Goal: Task Accomplishment & Management: Complete application form

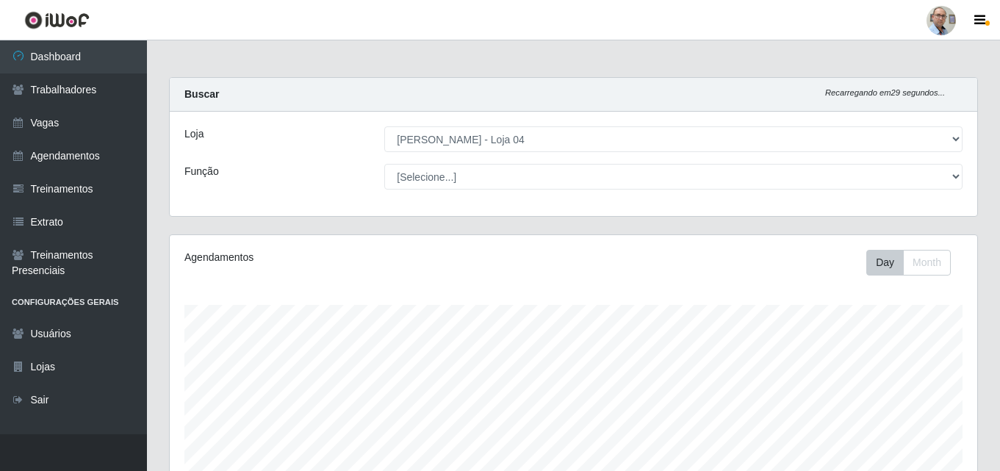
select select "251"
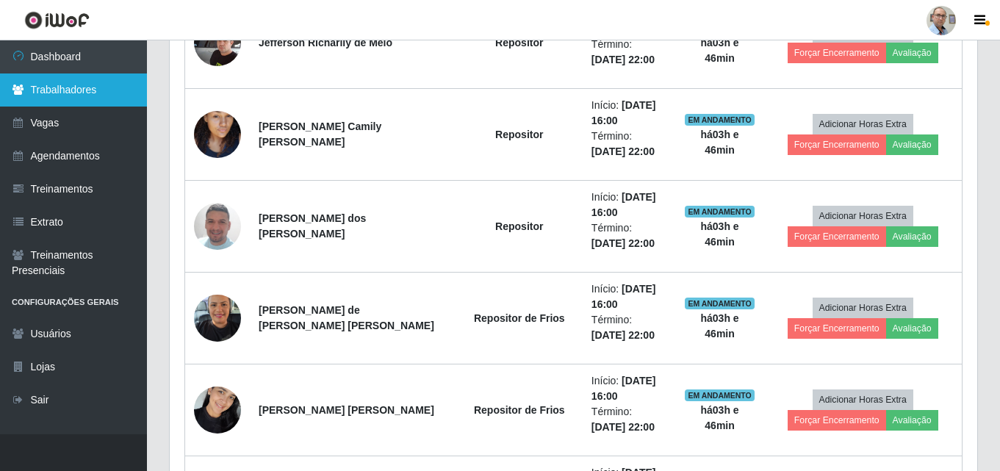
scroll to position [305, 808]
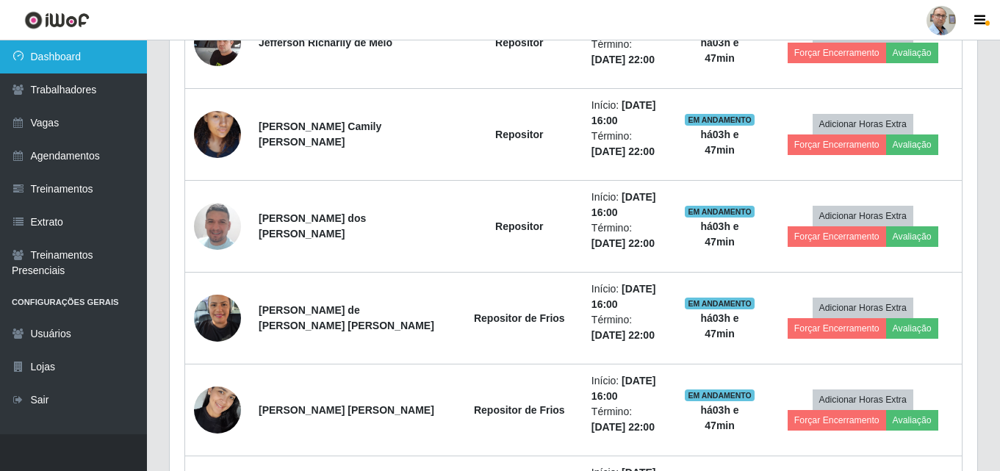
click at [70, 60] on link "Dashboard" at bounding box center [73, 56] width 147 height 33
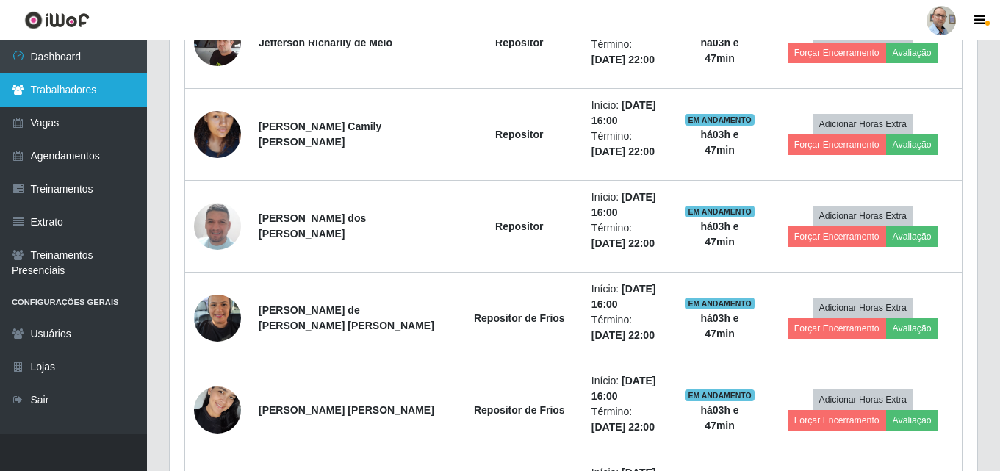
click at [109, 81] on link "Trabalhadores" at bounding box center [73, 89] width 147 height 33
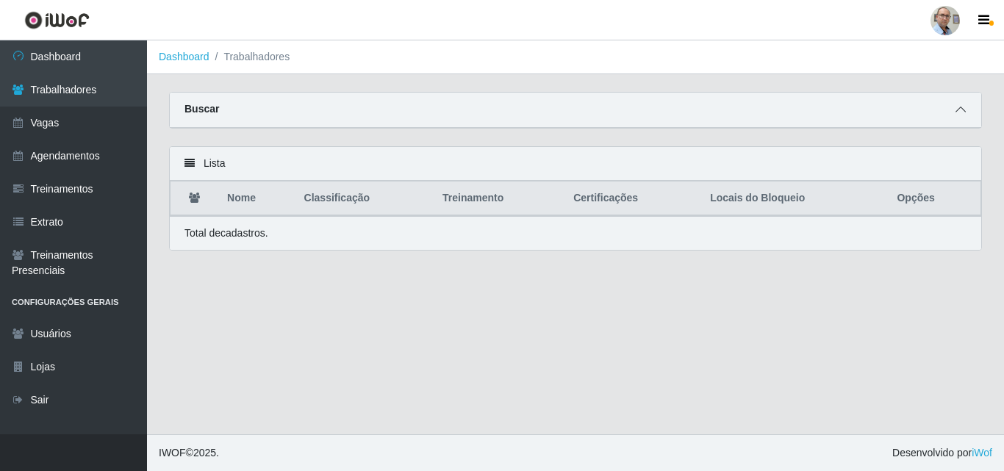
click at [964, 115] on icon at bounding box center [960, 109] width 10 height 10
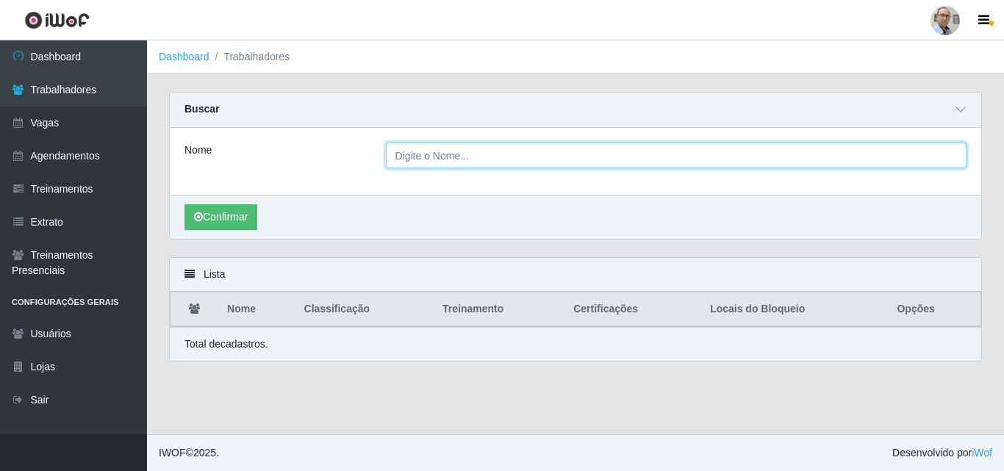
click at [943, 155] on input "Nome" at bounding box center [676, 156] width 581 height 26
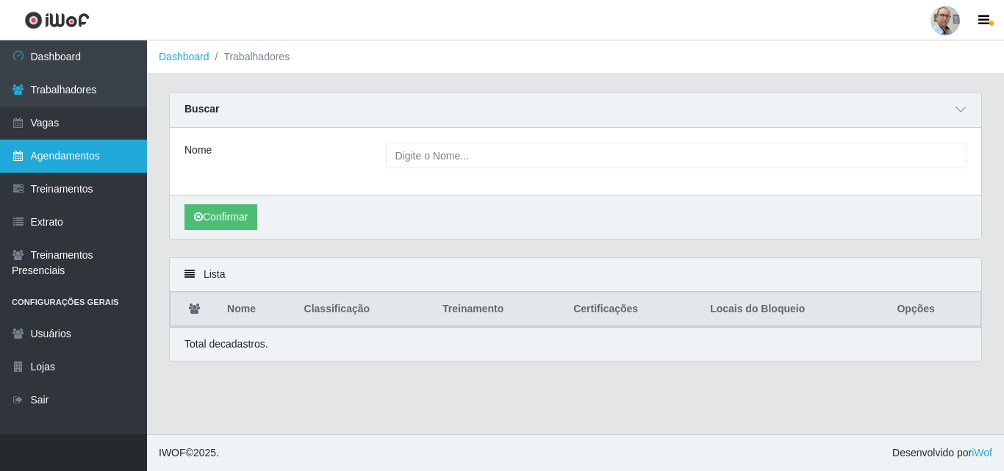
click at [69, 148] on link "Agendamentos" at bounding box center [73, 156] width 147 height 33
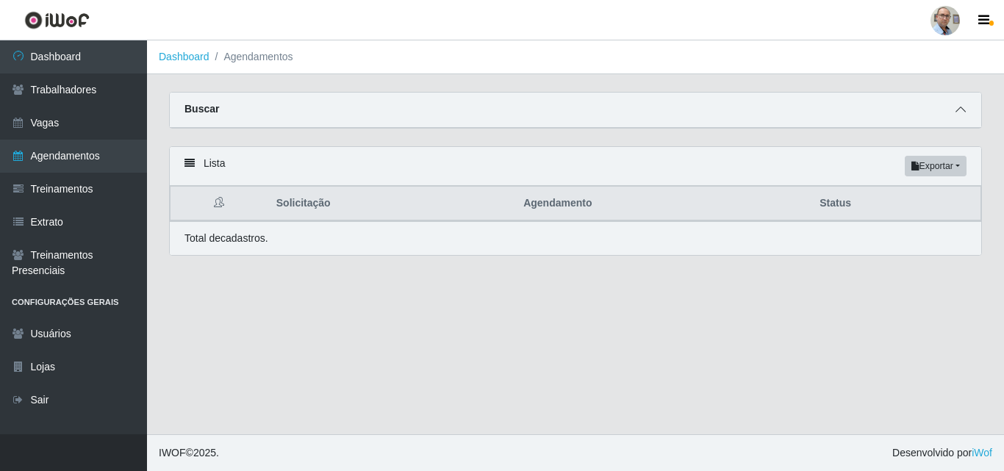
click at [958, 115] on icon at bounding box center [960, 109] width 10 height 10
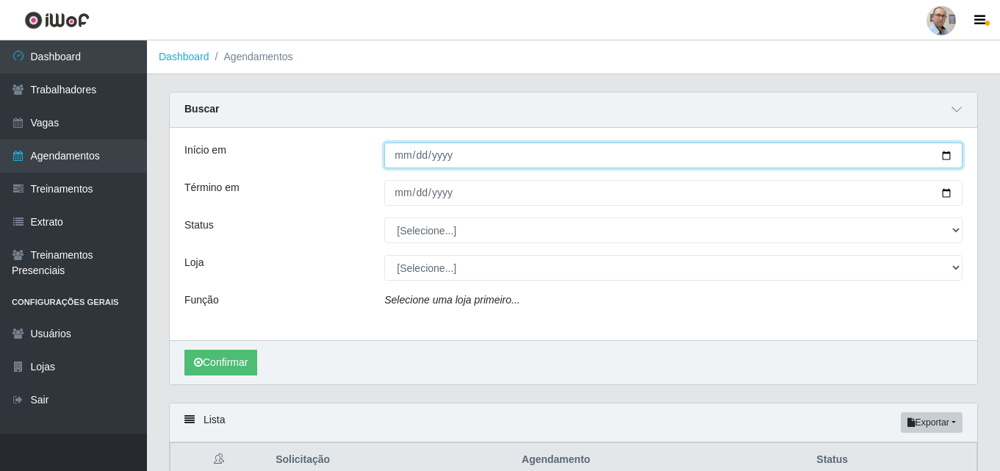
click at [947, 155] on input "Início em" at bounding box center [673, 156] width 578 height 26
type input "[DATE]"
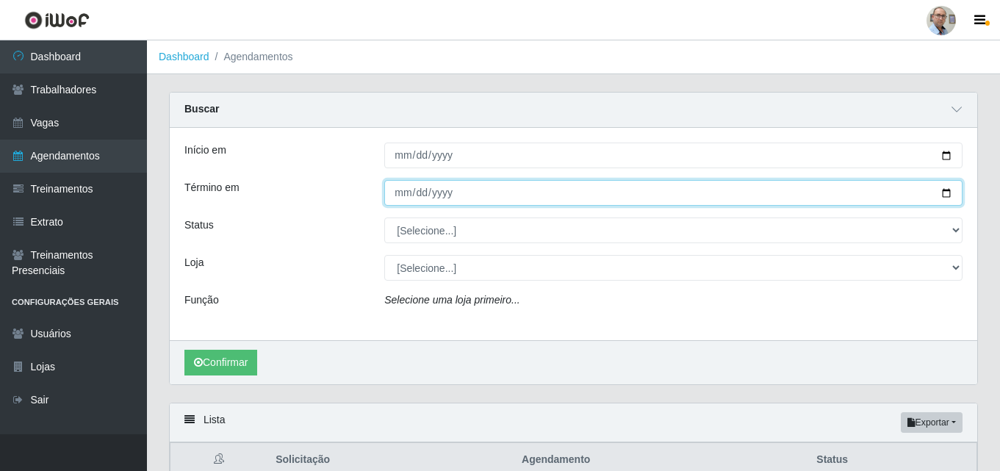
click at [947, 196] on input "Término em" at bounding box center [673, 193] width 578 height 26
type input "[DATE]"
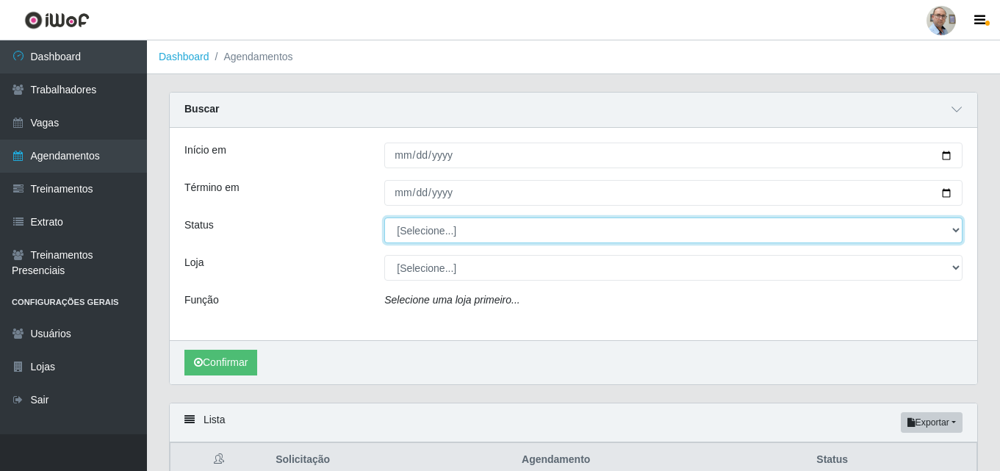
click at [957, 227] on select "[Selecione...] AGENDADO AGUARDANDO LIBERAR EM ANDAMENTO EM REVISÃO FINALIZADO C…" at bounding box center [673, 231] width 578 height 26
select select "AGENDADO"
click at [384, 218] on select "[Selecione...] AGENDADO AGUARDANDO LIBERAR EM ANDAMENTO EM REVISÃO FINALIZADO C…" at bounding box center [673, 231] width 578 height 26
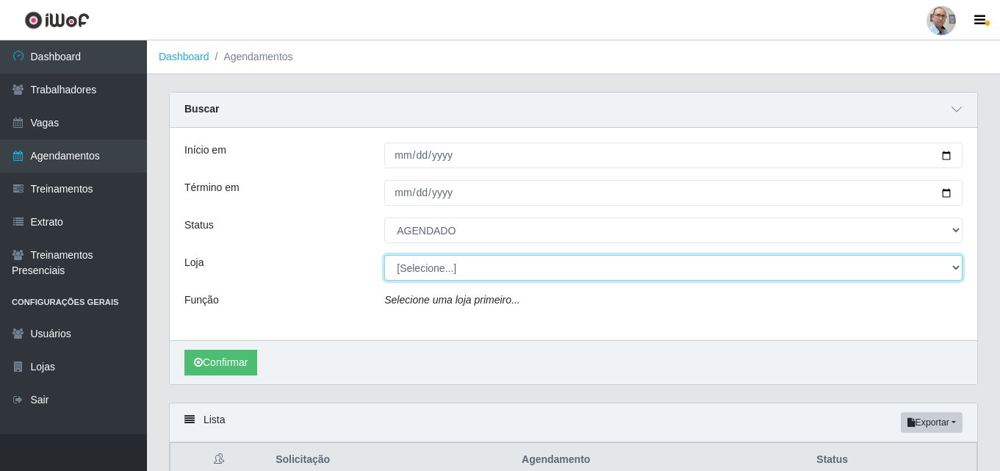
click at [512, 261] on select "[Selecione...] Mar Vermelho - Loja 04" at bounding box center [673, 268] width 578 height 26
select select "251"
click at [384, 256] on select "[Selecione...] Mar Vermelho - Loja 04" at bounding box center [673, 268] width 578 height 26
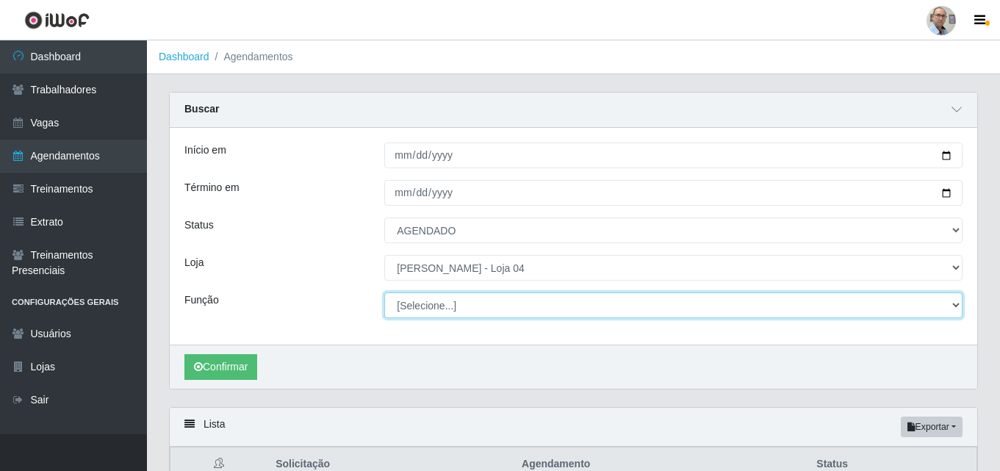
click at [517, 305] on select "[Selecione...] ASG ASG + ASG ++ Auxiliar de Depósito Auxiliar de Depósito + Aux…" at bounding box center [673, 305] width 578 height 26
select select "22"
click at [384, 293] on select "[Selecione...] ASG ASG + ASG ++ Auxiliar de Depósito Auxiliar de Depósito + Aux…" at bounding box center [673, 305] width 578 height 26
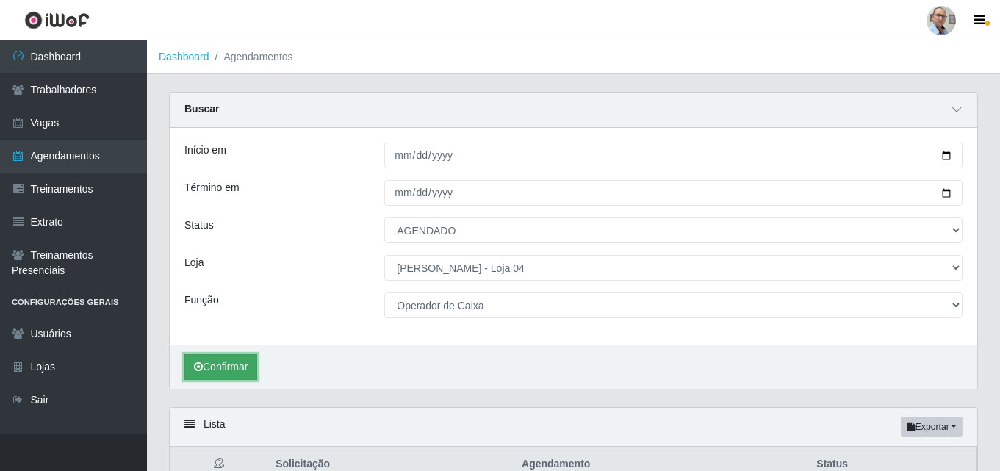
click at [239, 373] on button "Confirmar" at bounding box center [220, 367] width 73 height 26
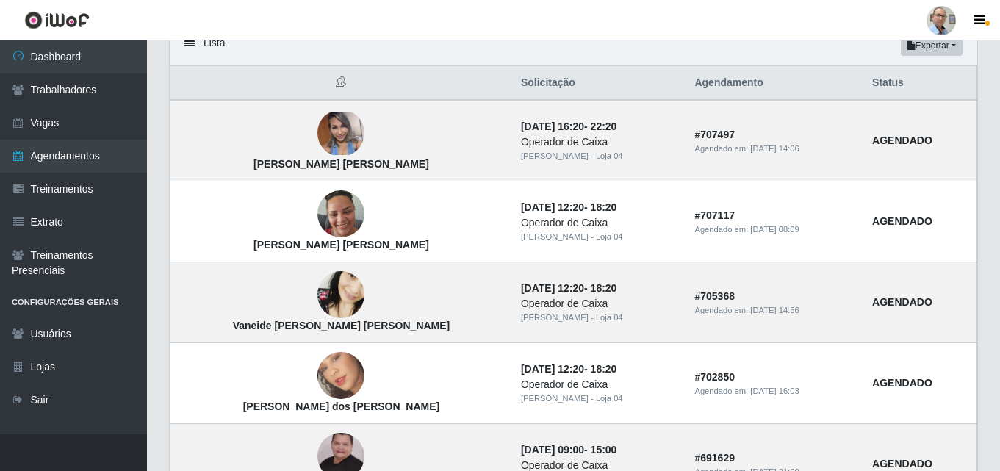
scroll to position [367, 0]
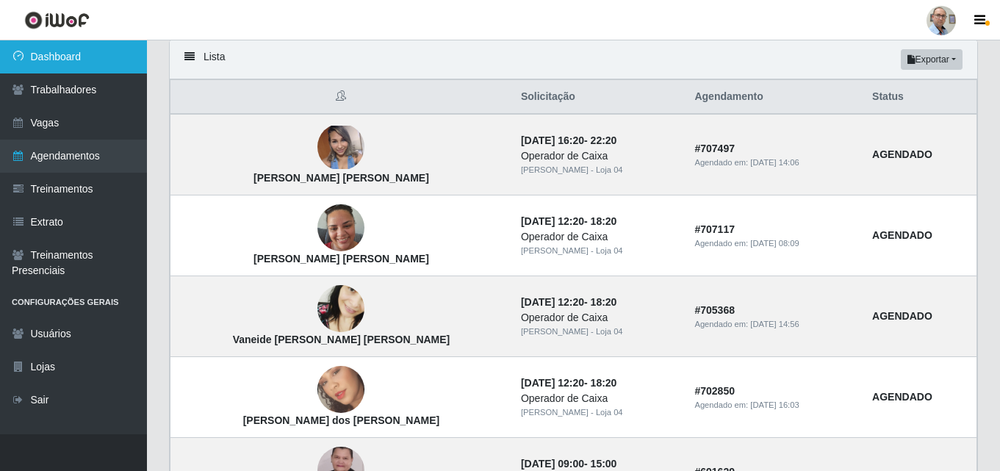
click at [51, 50] on link "Dashboard" at bounding box center [73, 56] width 147 height 33
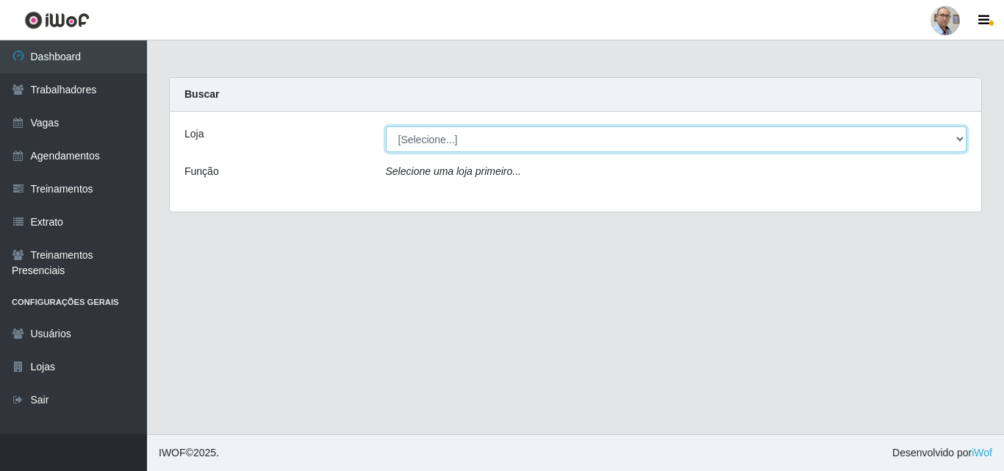
click at [448, 134] on select "[Selecione...] Mar Vermelho - Loja 04" at bounding box center [676, 139] width 581 height 26
select select "251"
click at [386, 126] on select "[Selecione...] Mar Vermelho - Loja 04" at bounding box center [676, 139] width 581 height 26
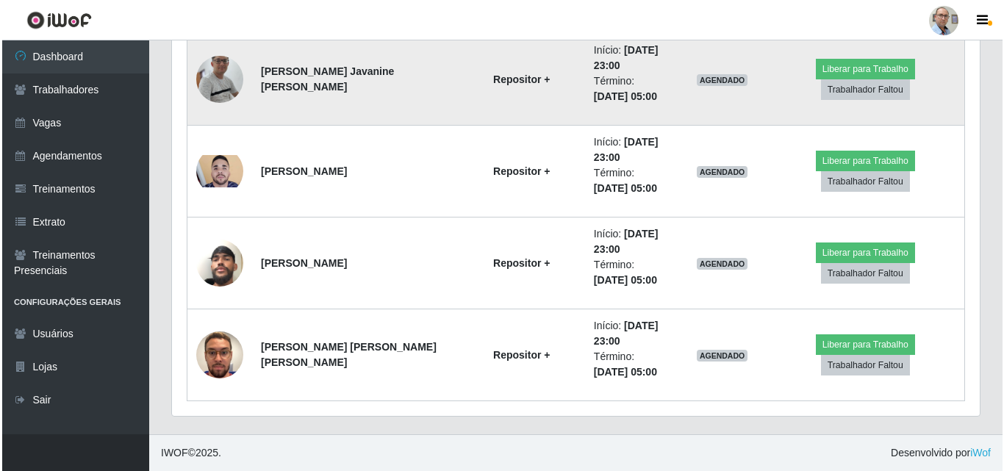
scroll to position [1823, 0]
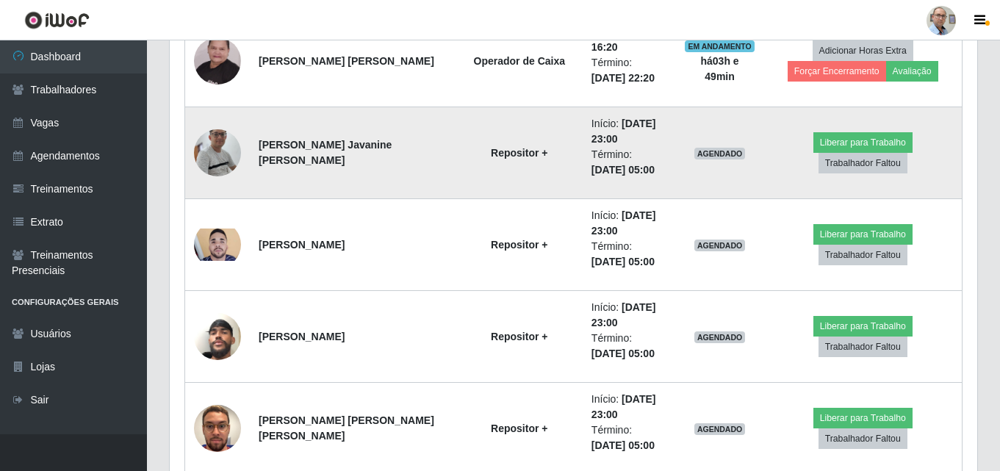
click at [220, 151] on img at bounding box center [217, 152] width 47 height 107
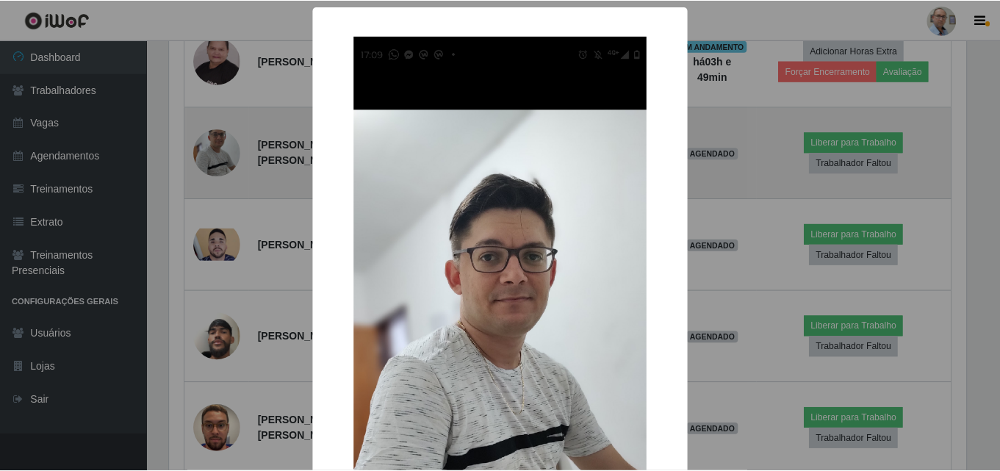
scroll to position [305, 800]
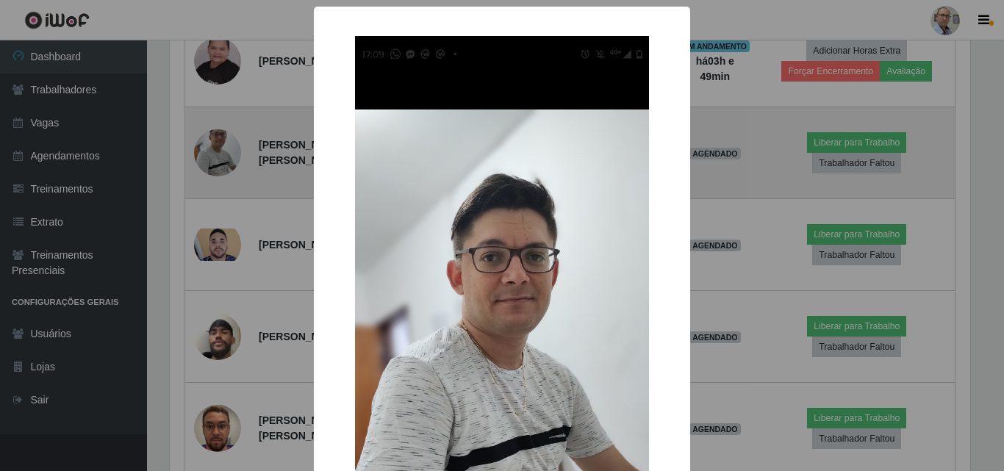
click at [220, 151] on div "× OK Cancel" at bounding box center [502, 235] width 1004 height 471
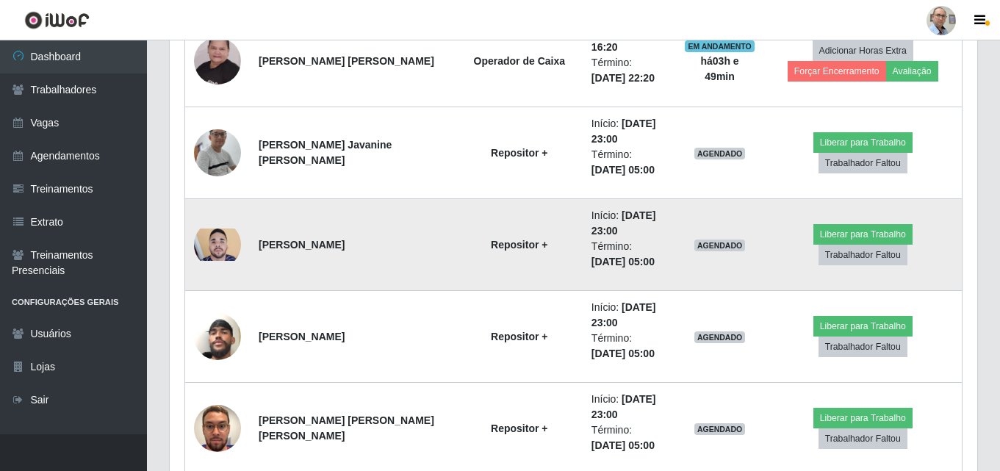
scroll to position [305, 808]
click at [215, 237] on img at bounding box center [217, 245] width 47 height 32
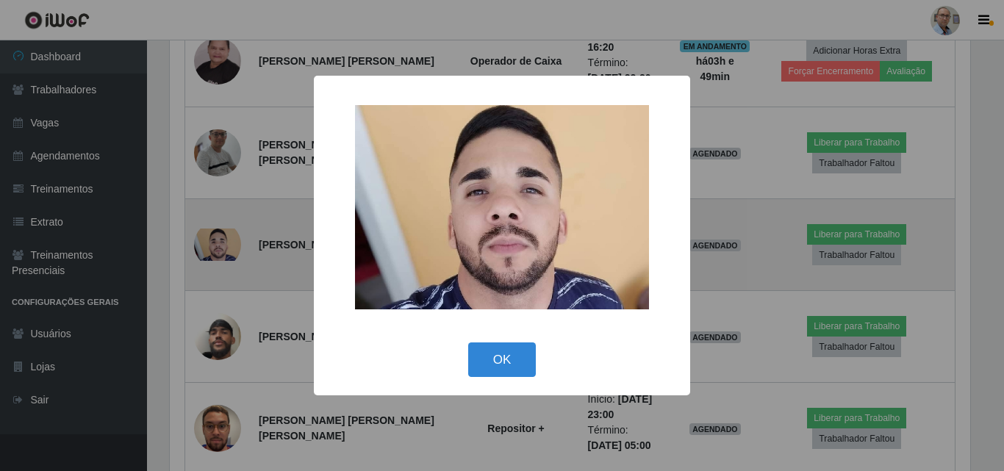
click at [215, 237] on div "× OK Cancel" at bounding box center [502, 235] width 1004 height 471
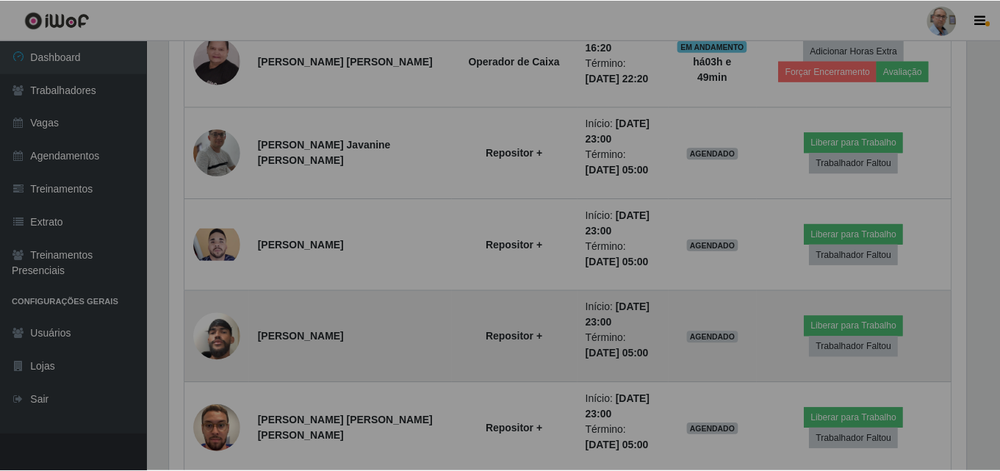
scroll to position [305, 808]
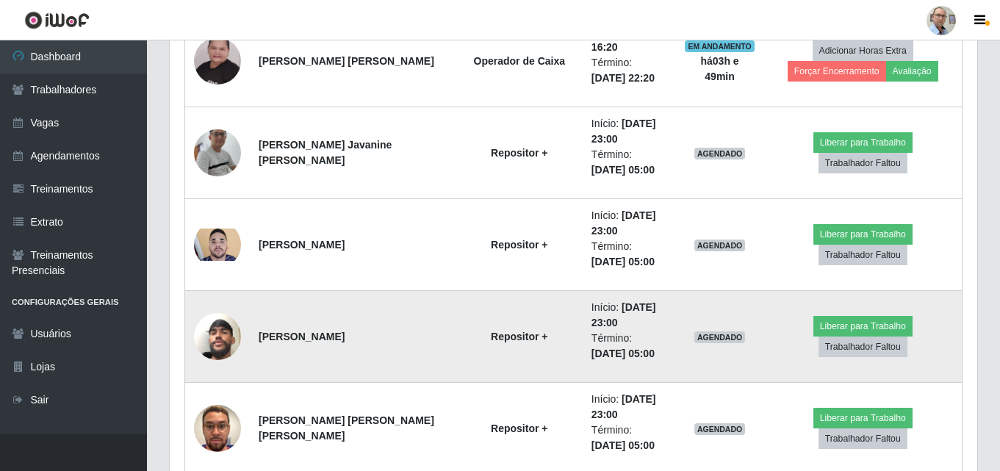
click at [215, 334] on img at bounding box center [217, 337] width 47 height 84
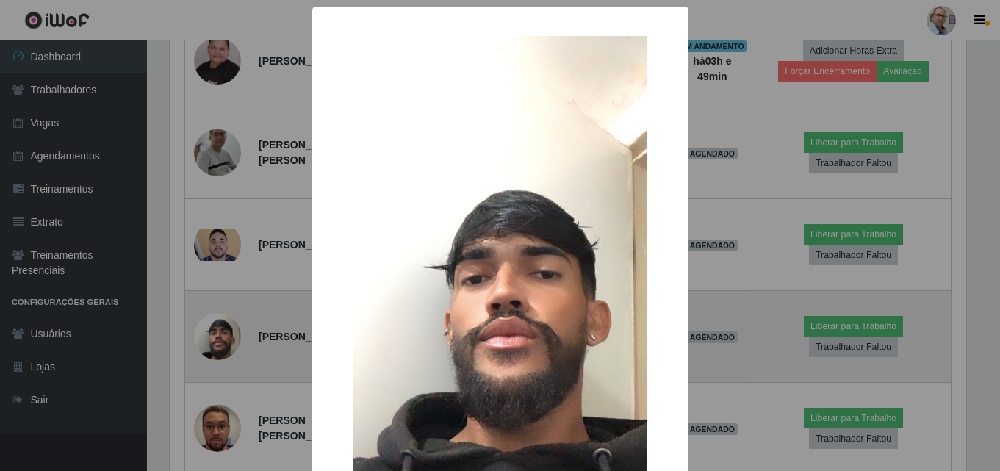
scroll to position [305, 800]
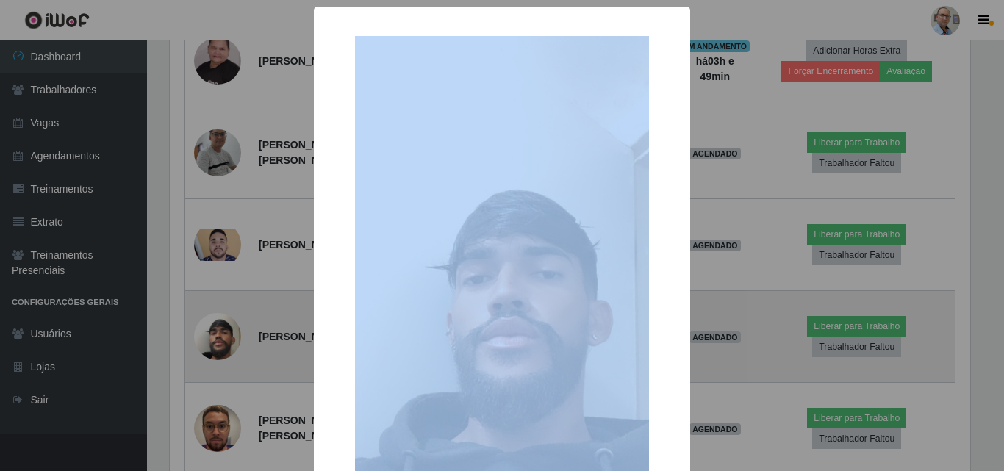
click at [215, 334] on div "× OK Cancel" at bounding box center [502, 235] width 1004 height 471
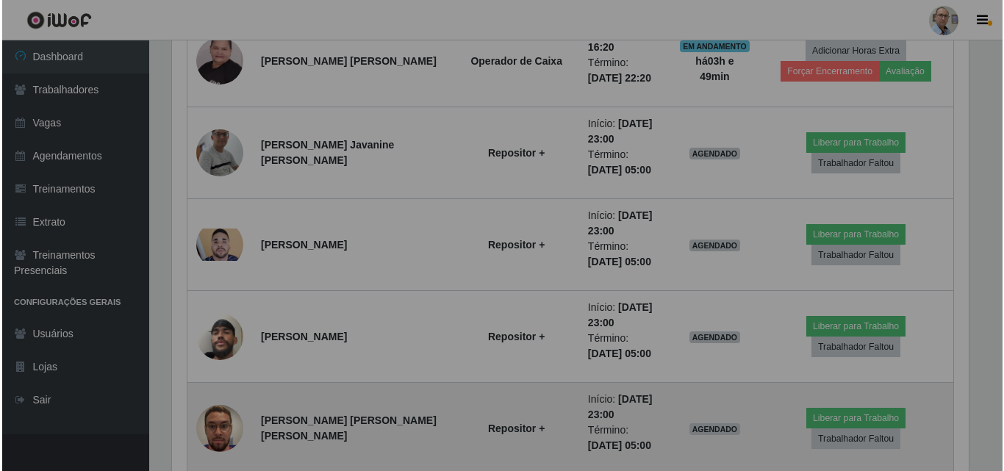
scroll to position [305, 808]
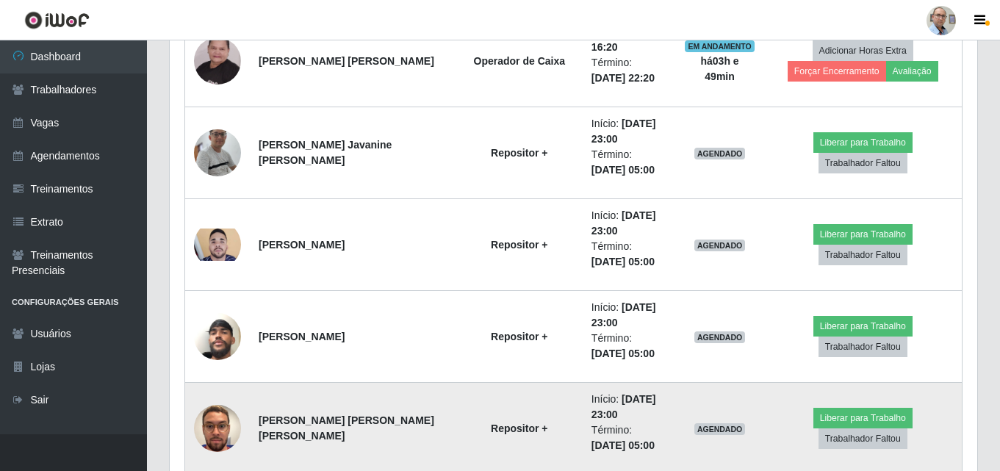
click at [209, 428] on img at bounding box center [217, 429] width 47 height 84
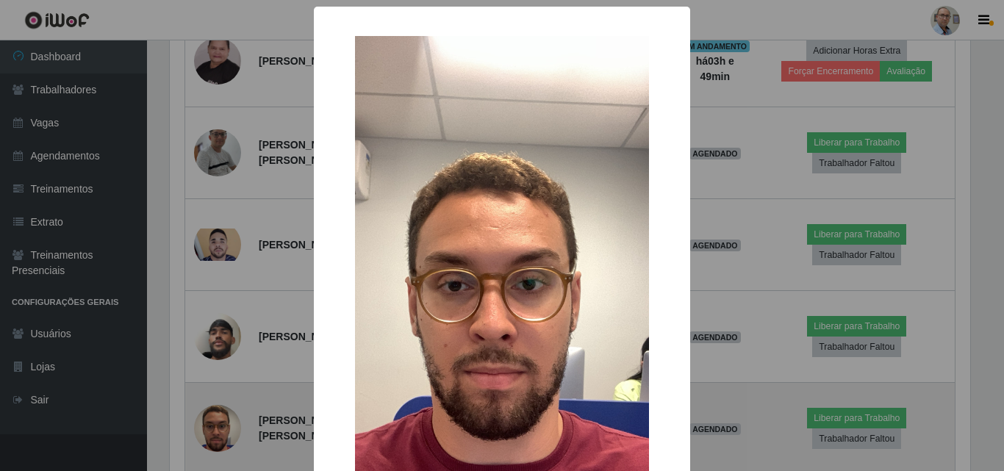
click at [209, 428] on div "× OK Cancel" at bounding box center [502, 235] width 1004 height 471
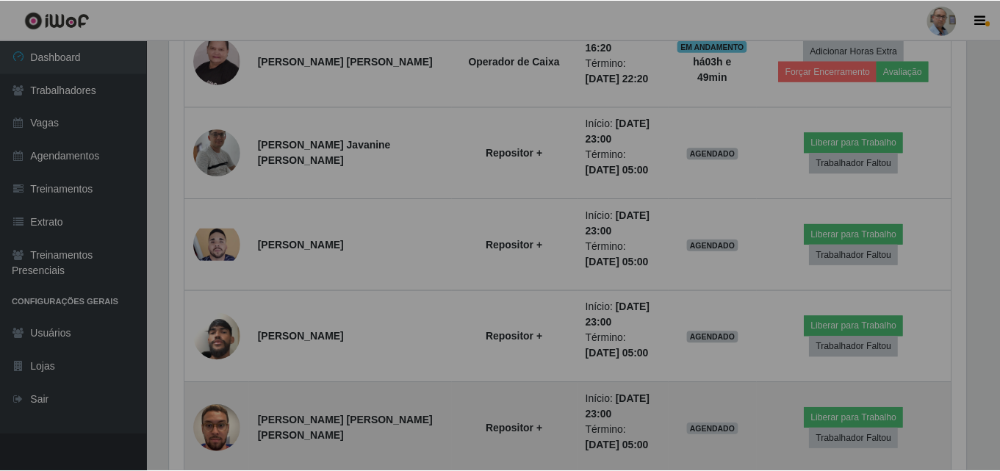
scroll to position [305, 808]
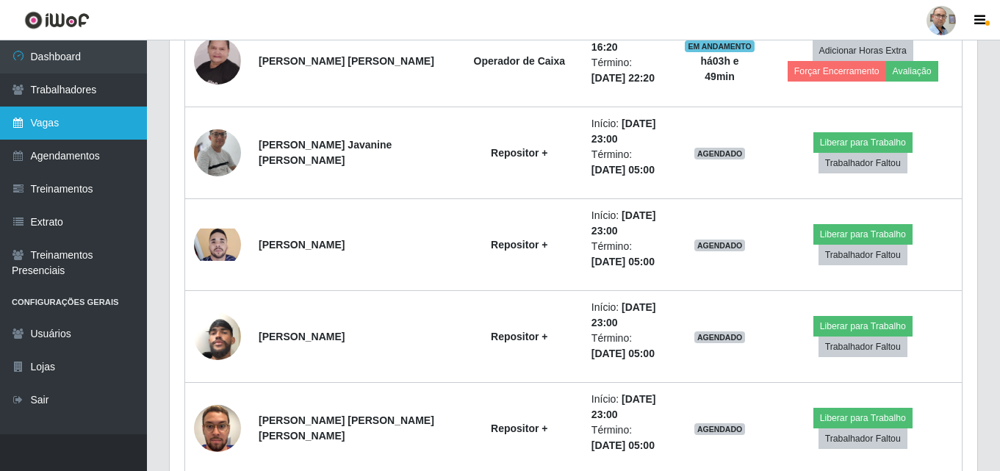
click at [54, 113] on link "Vagas" at bounding box center [73, 123] width 147 height 33
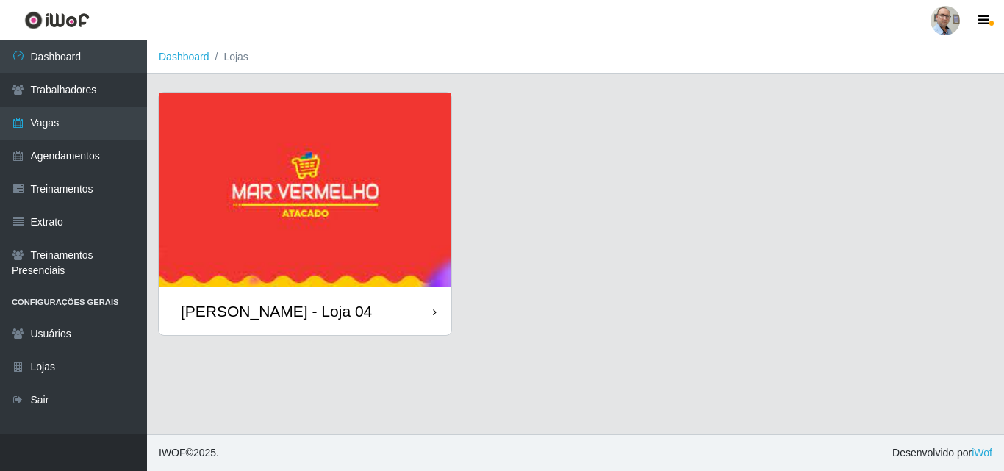
click at [256, 305] on div "[PERSON_NAME] - Loja 04" at bounding box center [276, 311] width 191 height 18
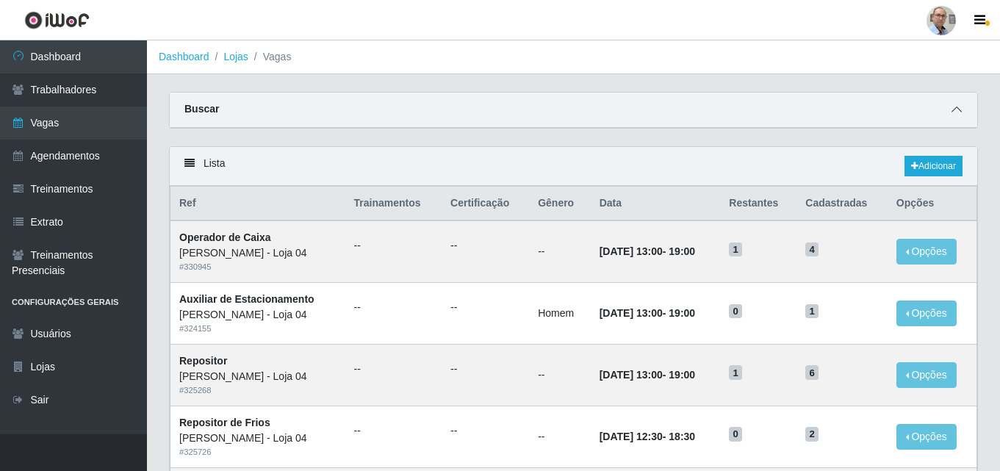
click at [949, 111] on span at bounding box center [957, 109] width 18 height 17
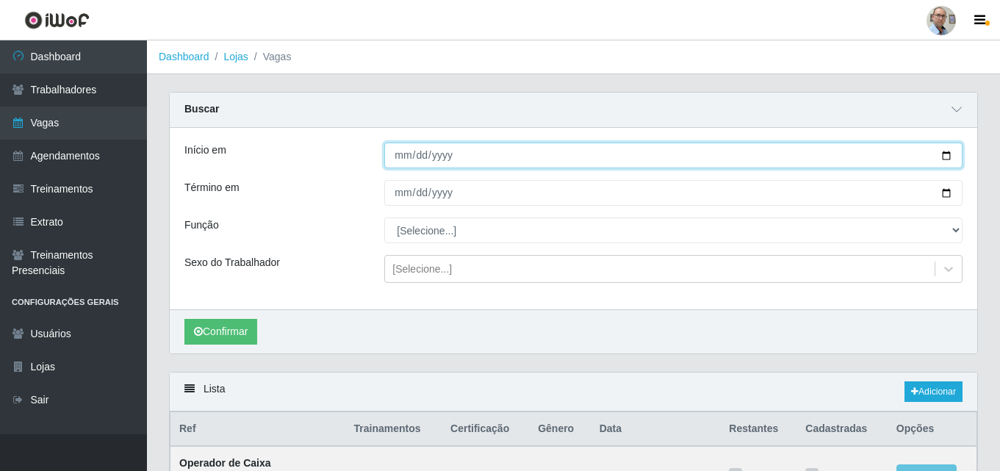
click at [947, 154] on input "Início em" at bounding box center [673, 156] width 578 height 26
type input "[DATE]"
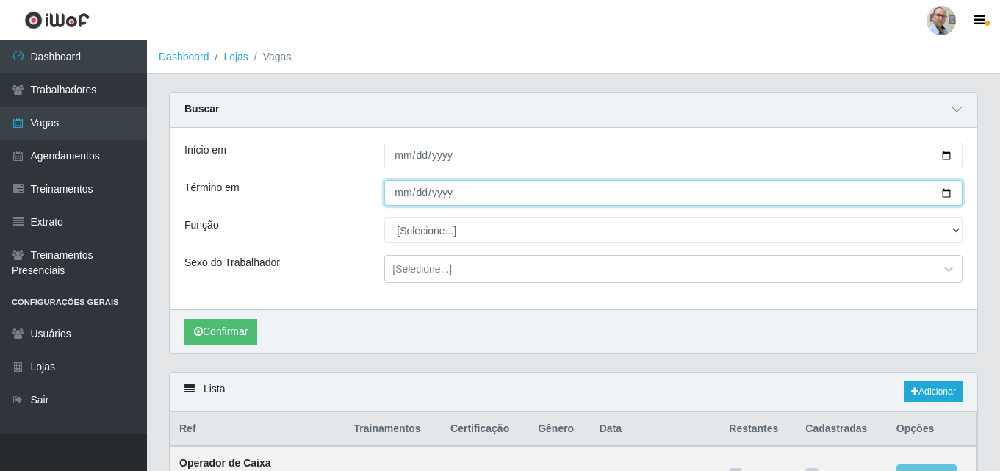
click at [950, 192] on input "Término em" at bounding box center [673, 193] width 578 height 26
type input "[DATE]"
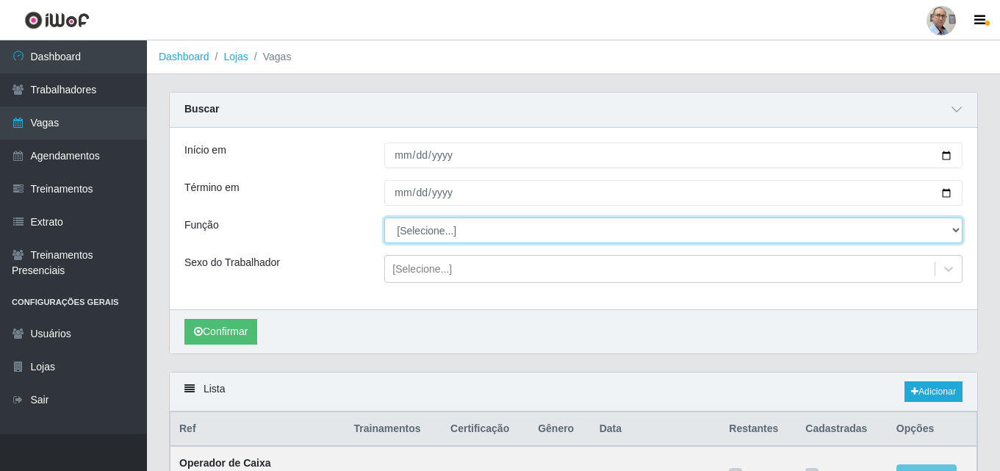
click at [412, 233] on select "[Selecione...] ASG ASG + ASG ++ Auxiliar de Depósito Auxiliar de Depósito + Aux…" at bounding box center [673, 231] width 578 height 26
select select "82"
click at [384, 218] on select "[Selecione...] ASG ASG + ASG ++ Auxiliar de Depósito Auxiliar de Depósito + Aux…" at bounding box center [673, 231] width 578 height 26
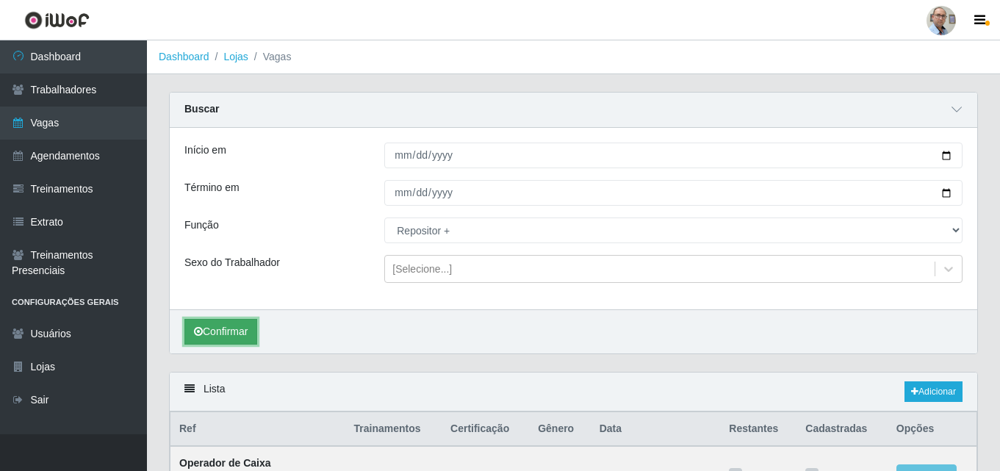
click at [216, 328] on button "Confirmar" at bounding box center [220, 332] width 73 height 26
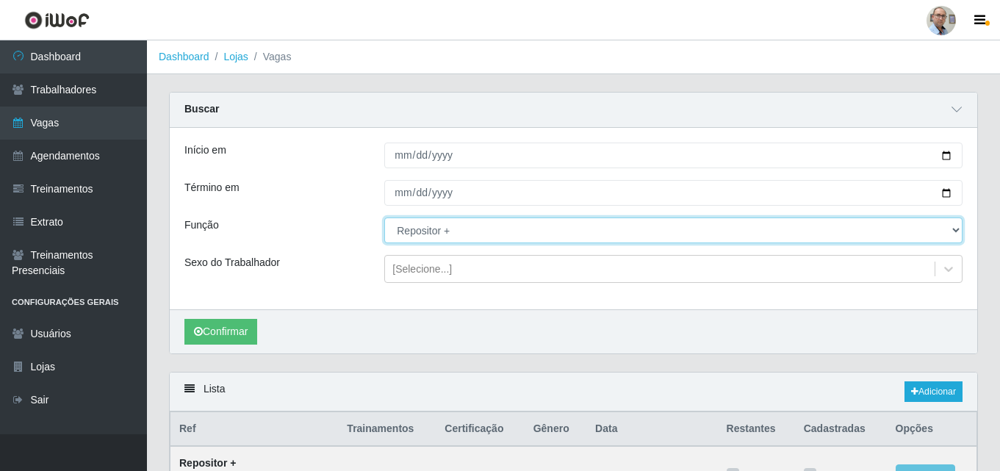
click at [473, 237] on select "[Selecione...] ASG ASG + ASG ++ Auxiliar de Depósito Auxiliar de Depósito + Aux…" at bounding box center [673, 231] width 578 height 26
click at [384, 218] on select "[Selecione...] ASG ASG + ASG ++ Auxiliar de Depósito Auxiliar de Depósito + Aux…" at bounding box center [673, 231] width 578 height 26
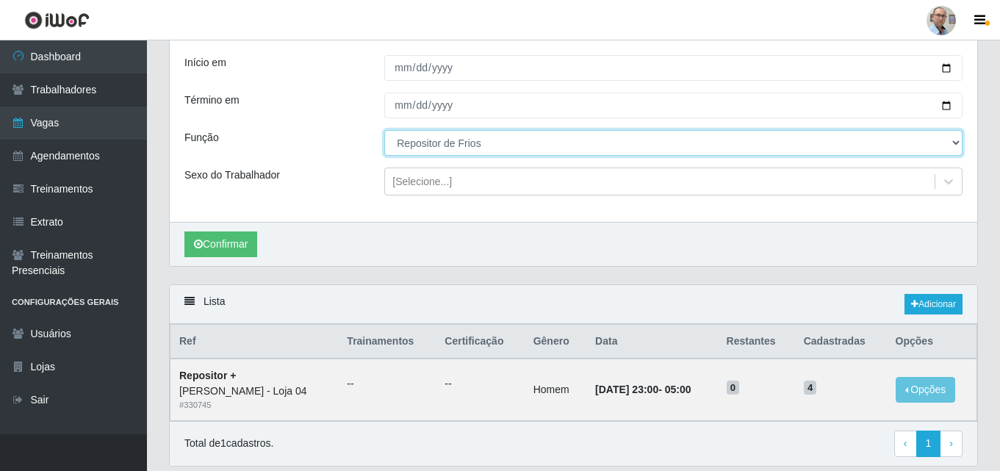
scroll to position [65, 0]
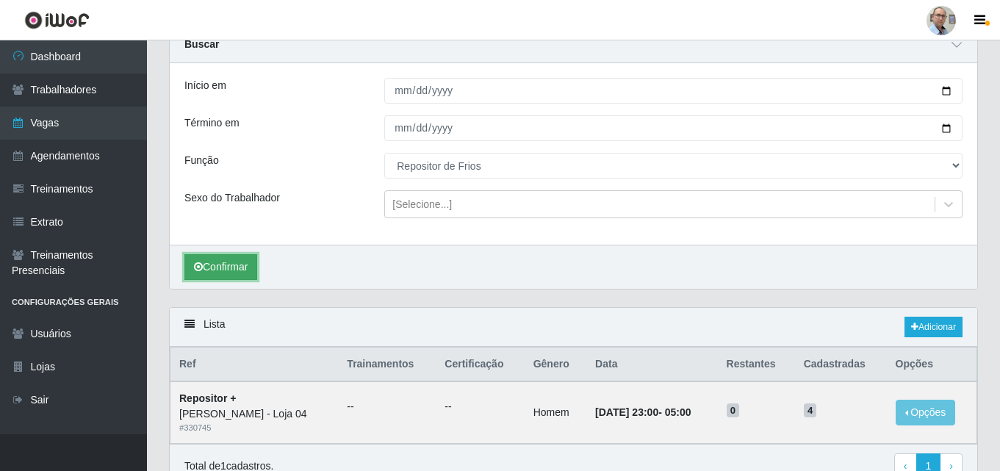
click at [206, 257] on button "Confirmar" at bounding box center [220, 267] width 73 height 26
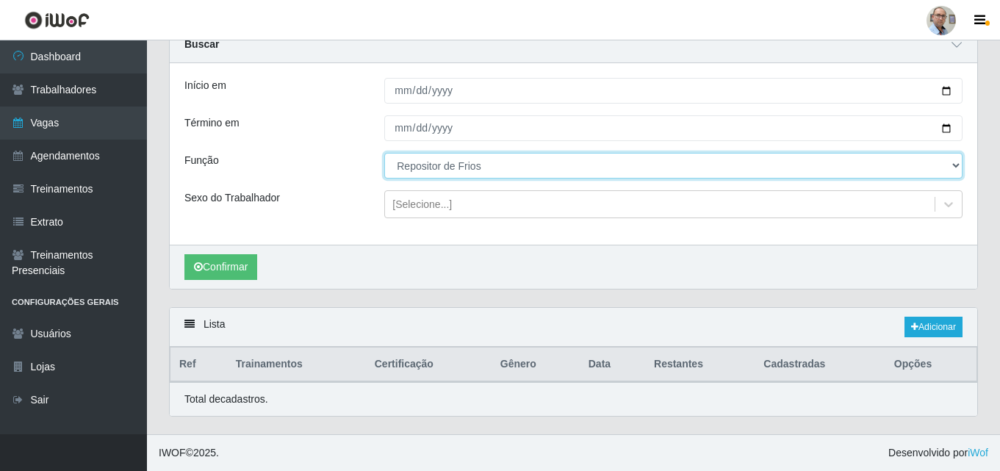
click at [470, 166] on select "[Selecione...] ASG ASG + ASG ++ Auxiliar de Depósito Auxiliar de Depósito + Aux…" at bounding box center [673, 166] width 578 height 26
select select "107"
click at [384, 154] on select "[Selecione...] ASG ASG + ASG ++ Auxiliar de Depósito Auxiliar de Depósito + Aux…" at bounding box center [673, 166] width 578 height 26
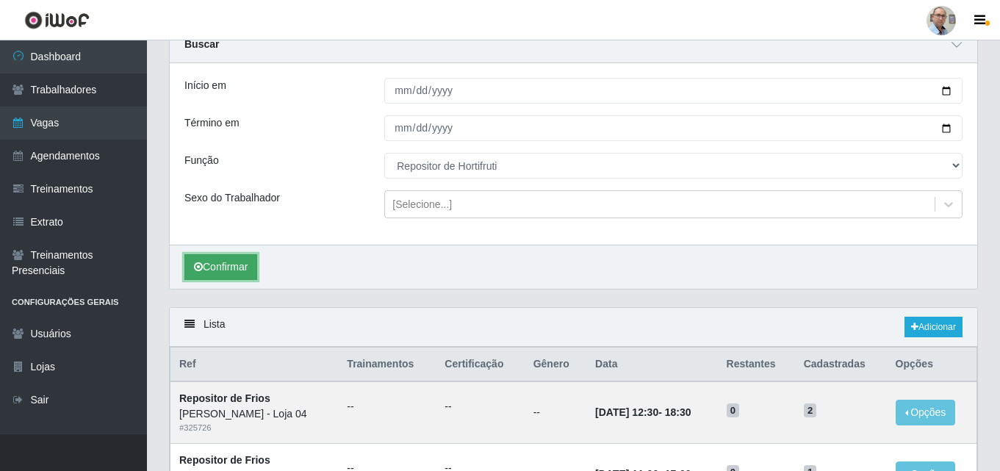
click at [233, 259] on button "Confirmar" at bounding box center [220, 267] width 73 height 26
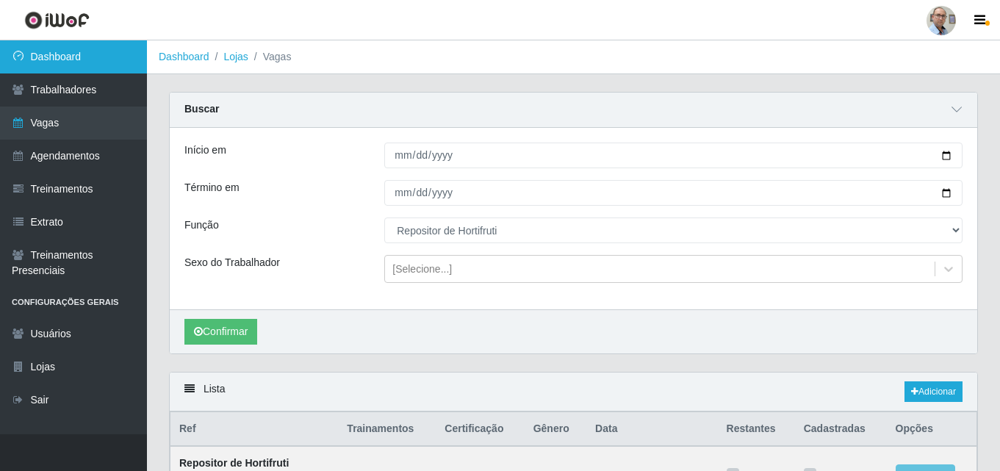
click at [75, 62] on link "Dashboard" at bounding box center [73, 56] width 147 height 33
